Goal: Task Accomplishment & Management: Use online tool/utility

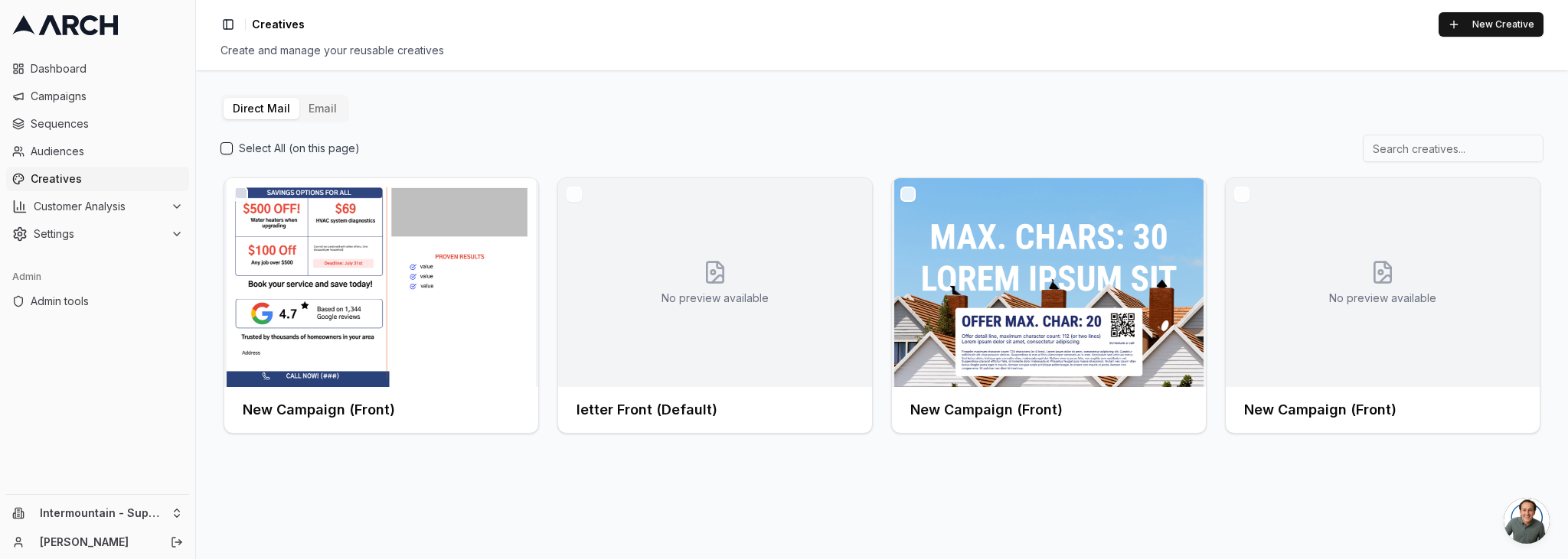
click at [314, 109] on button "Email" at bounding box center [322, 109] width 47 height 21
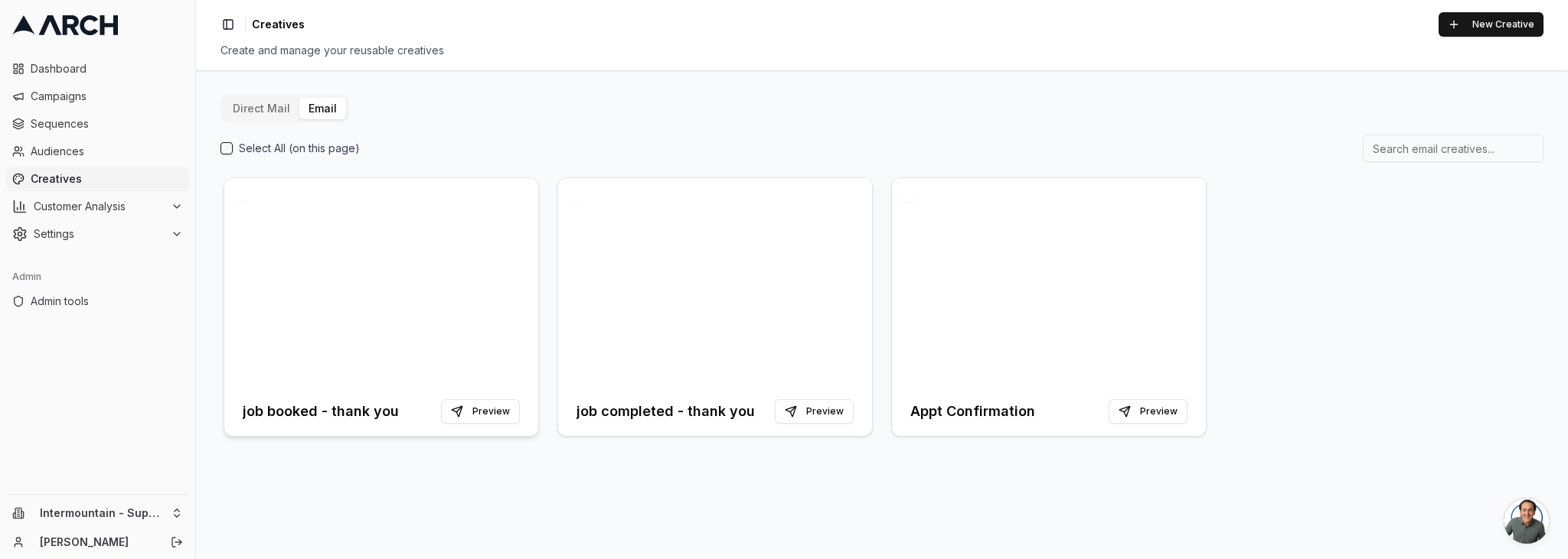
click at [269, 406] on h3 "job booked - thank you" at bounding box center [321, 412] width 157 height 21
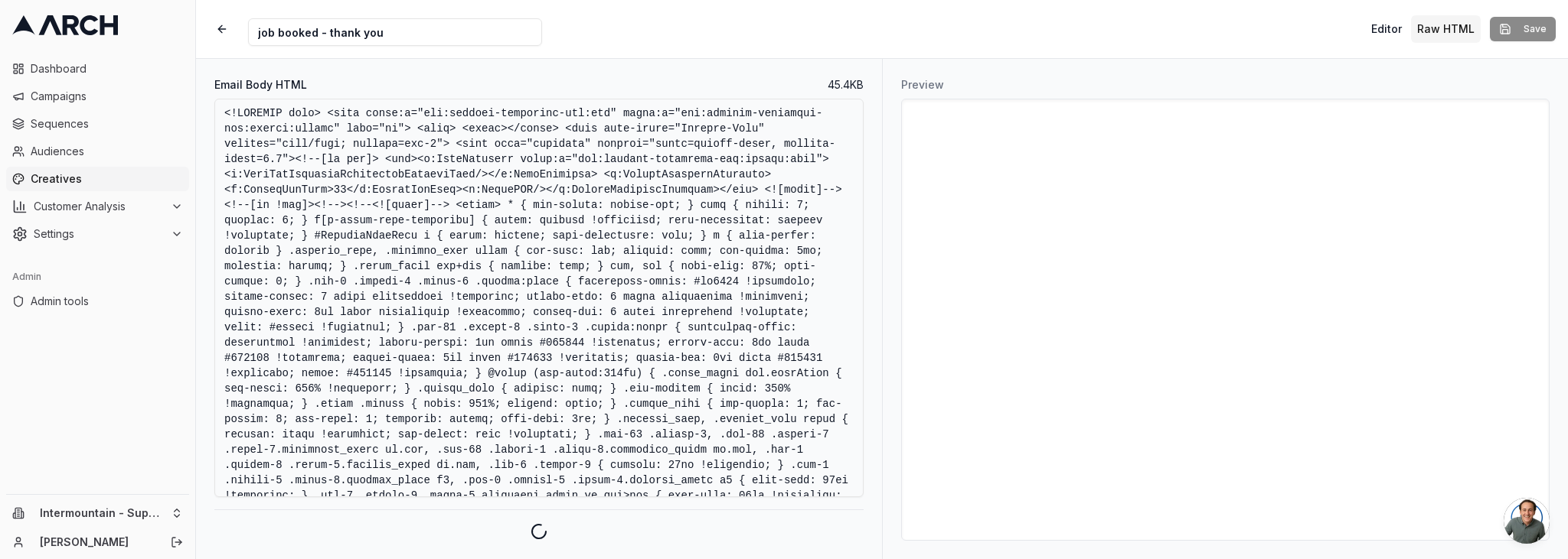
click at [597, 260] on textarea "Email Body HTML" at bounding box center [539, 298] width 649 height 398
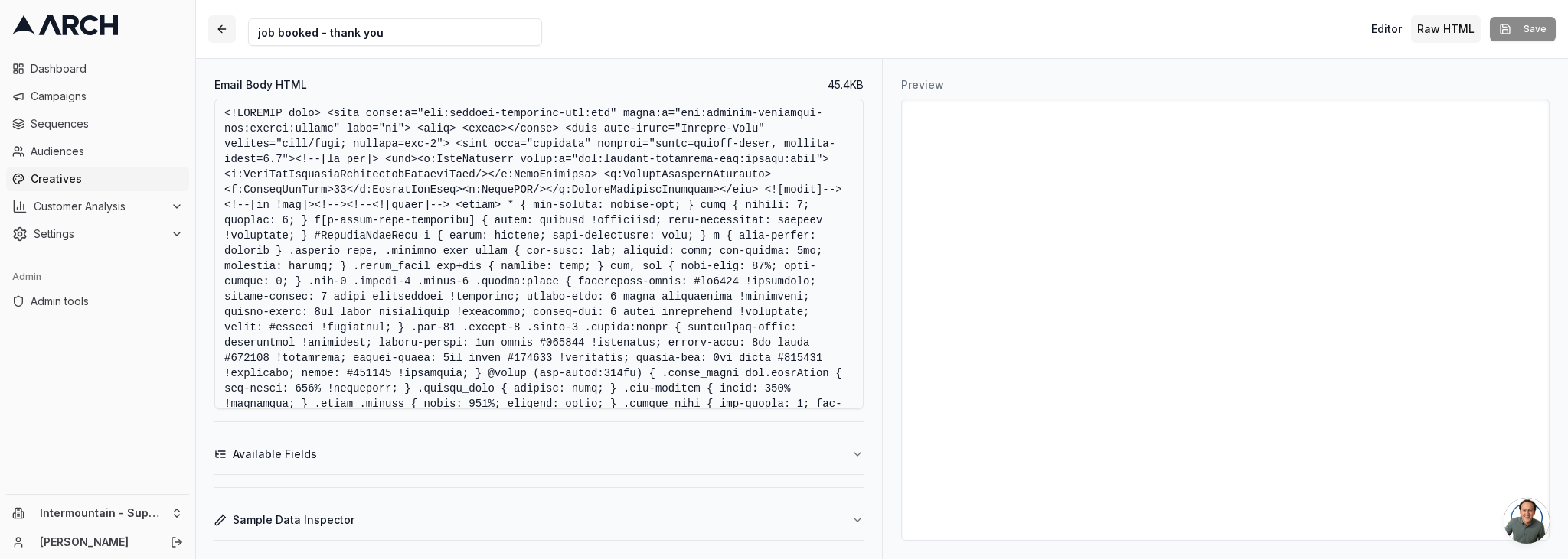
click at [223, 30] on button "button" at bounding box center [222, 29] width 27 height 27
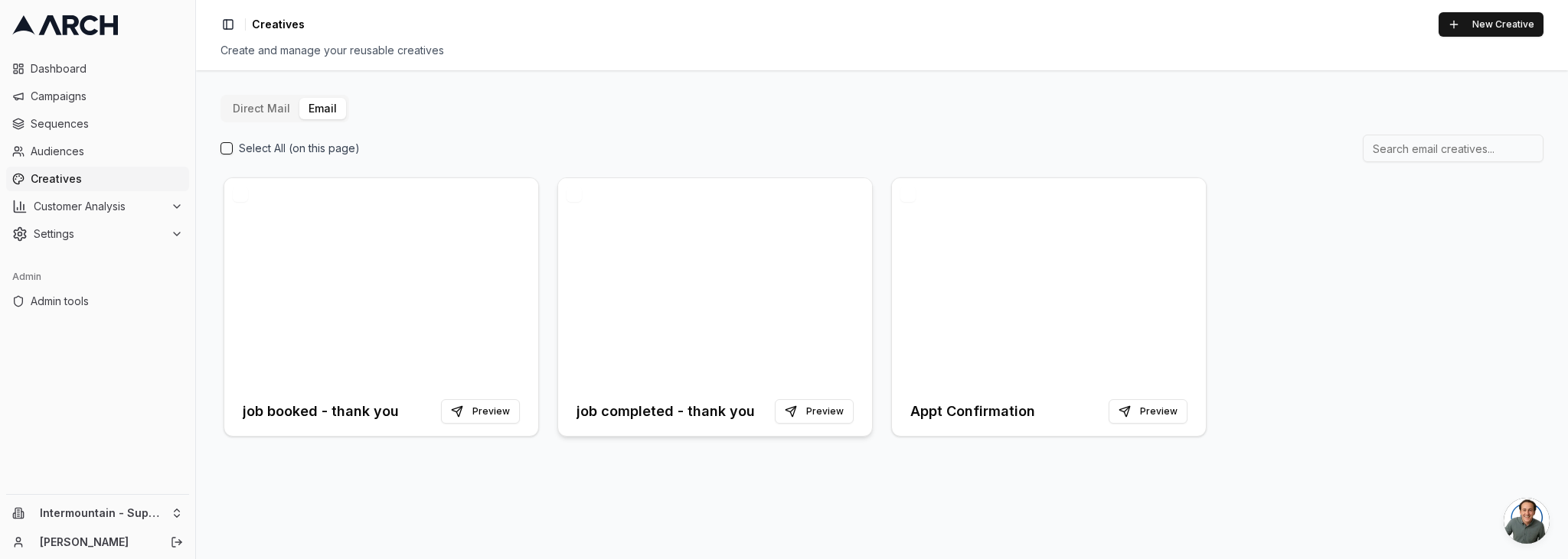
click at [621, 416] on h3 "job completed - thank you" at bounding box center [666, 412] width 179 height 21
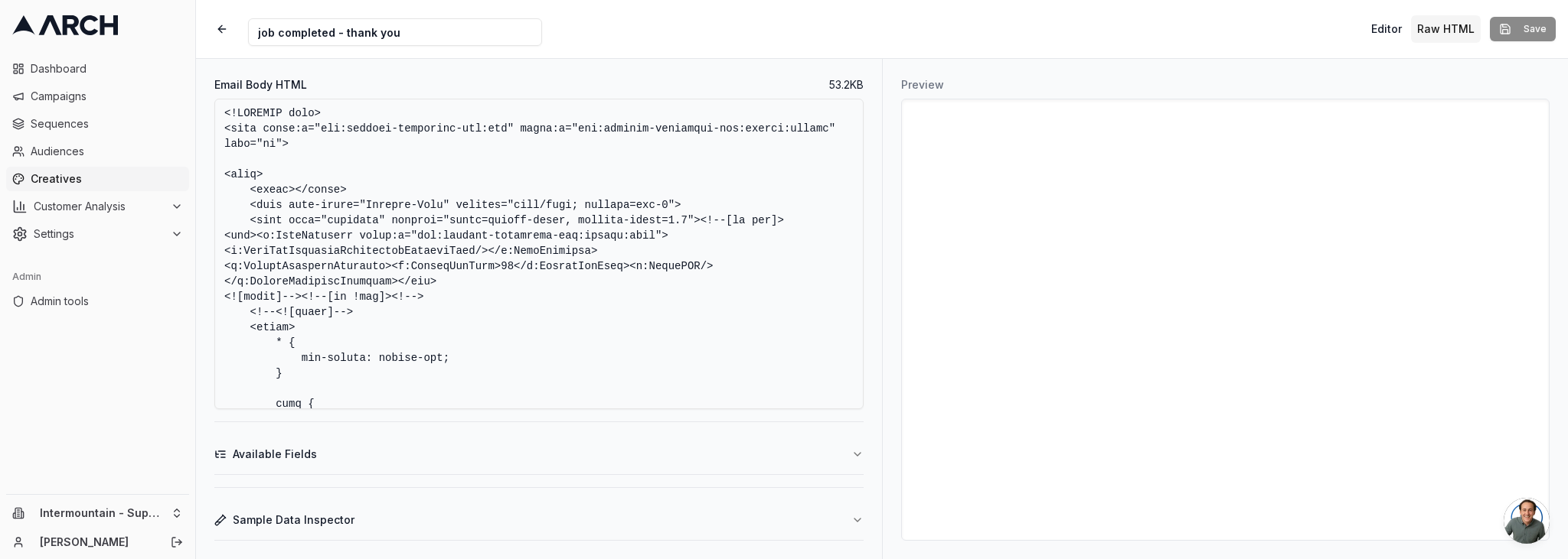
click at [591, 254] on textarea "Email Body HTML" at bounding box center [539, 254] width 649 height 310
